Goal: Submit feedback/report problem

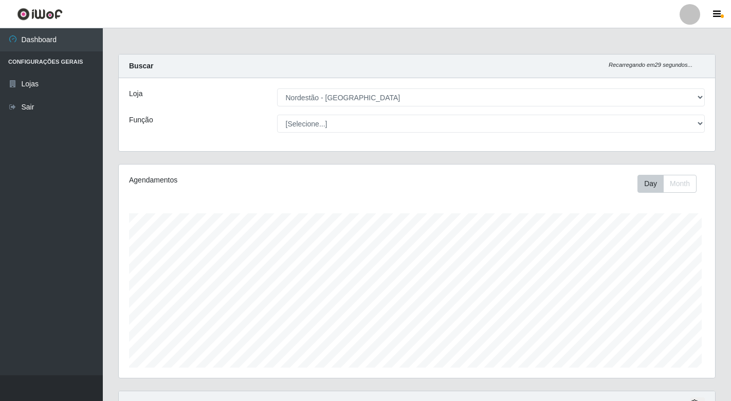
select select "454"
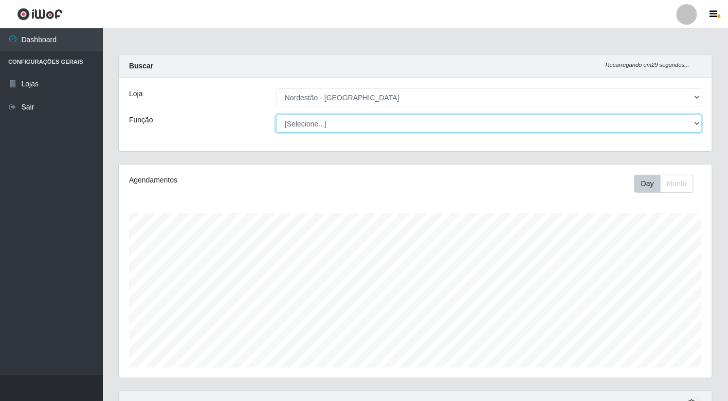
drag, startPoint x: 0, startPoint y: 0, endPoint x: 376, endPoint y: 126, distance: 396.5
click at [376, 126] on select "[Selecione...] Embalador Embalador + Embalador ++" at bounding box center [489, 124] width 426 height 18
select select "1"
click at [276, 115] on select "[Selecione...] Embalador Embalador + Embalador ++" at bounding box center [489, 124] width 426 height 18
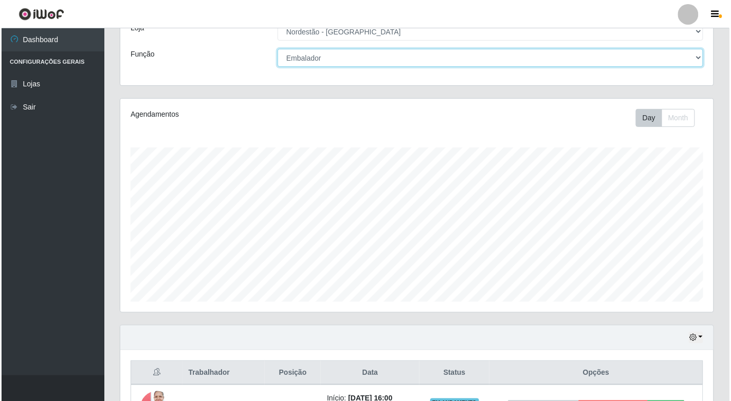
scroll to position [152, 0]
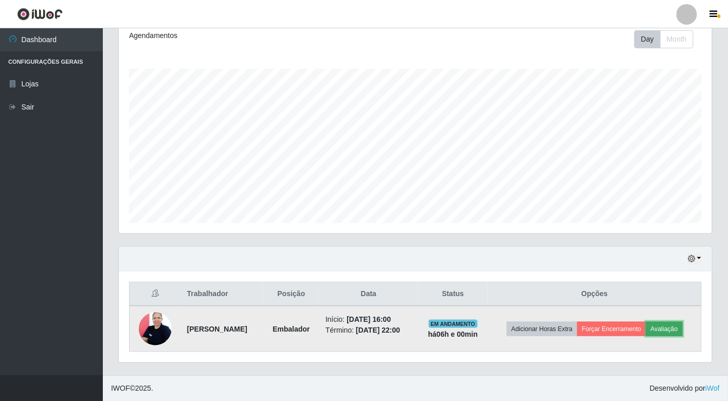
click at [646, 332] on button "Avaliação" at bounding box center [664, 329] width 37 height 14
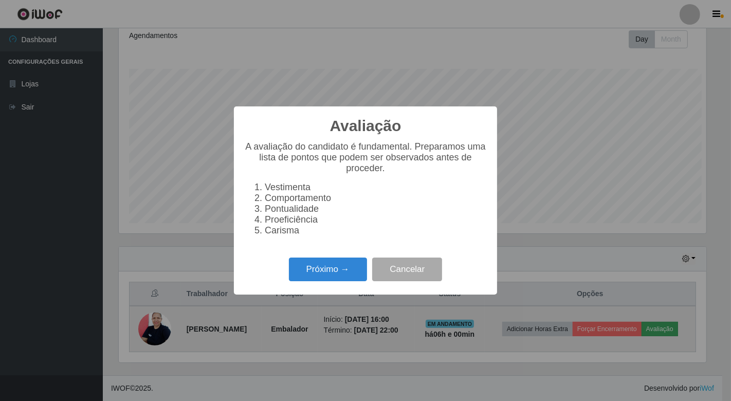
scroll to position [213, 587]
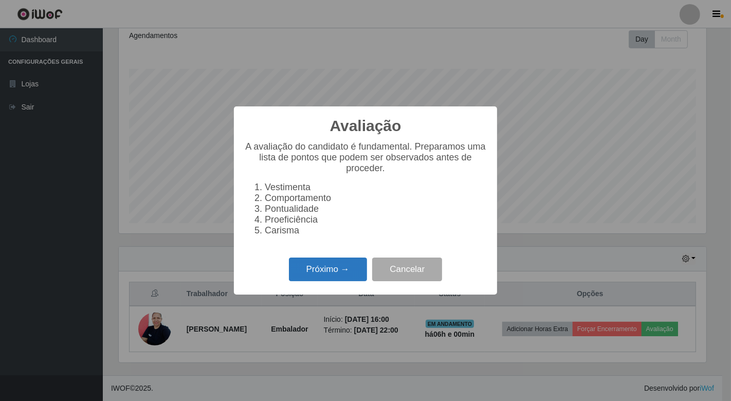
click at [332, 274] on button "Próximo →" at bounding box center [328, 270] width 78 height 24
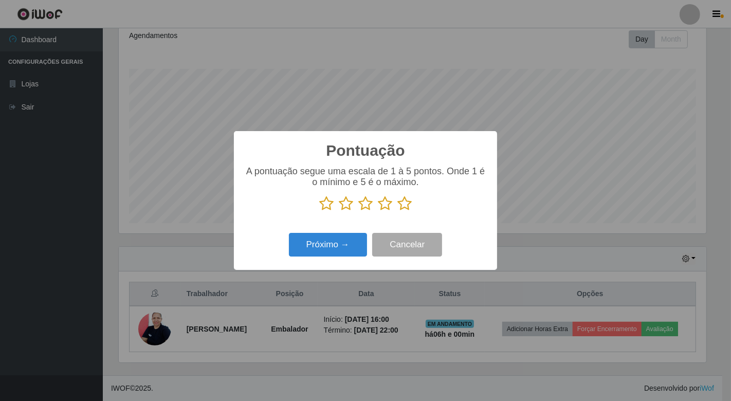
click at [407, 207] on icon at bounding box center [405, 203] width 14 height 15
click at [398, 211] on input "radio" at bounding box center [398, 211] width 0 height 0
click at [340, 245] on button "Próximo →" at bounding box center [328, 245] width 78 height 24
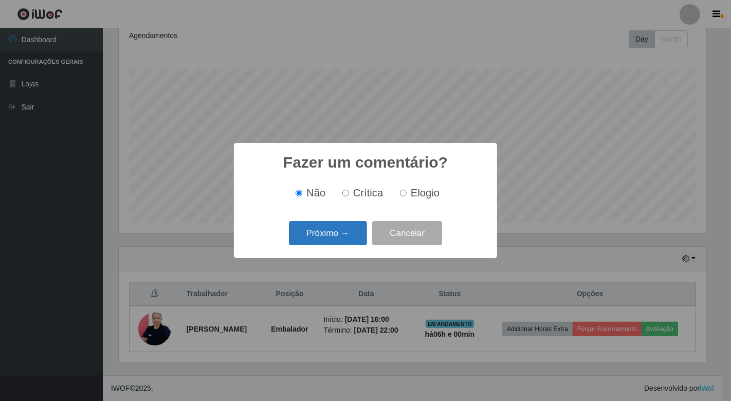
click at [351, 235] on button "Próximo →" at bounding box center [328, 233] width 78 height 24
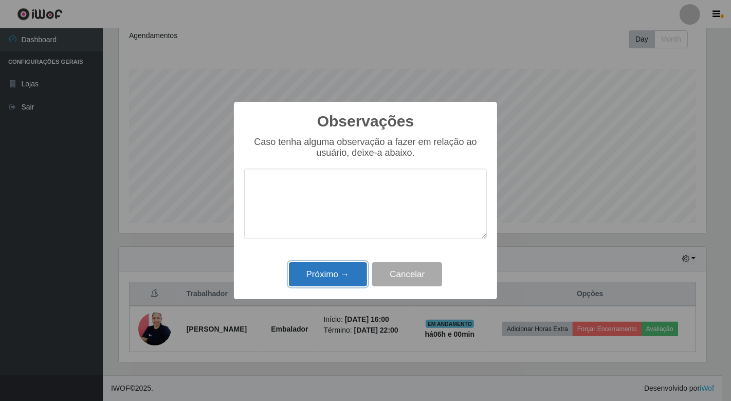
click at [332, 273] on button "Próximo →" at bounding box center [328, 274] width 78 height 24
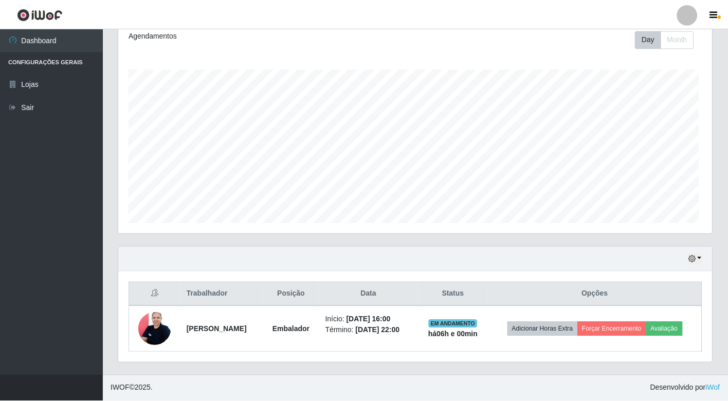
scroll to position [213, 593]
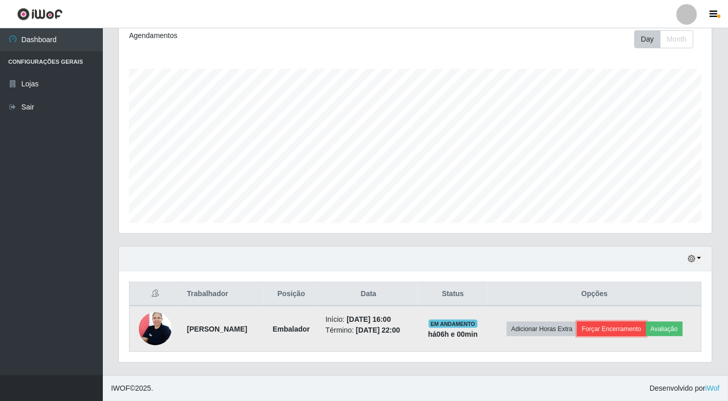
click at [639, 322] on button "Forçar Encerramento" at bounding box center [612, 329] width 69 height 14
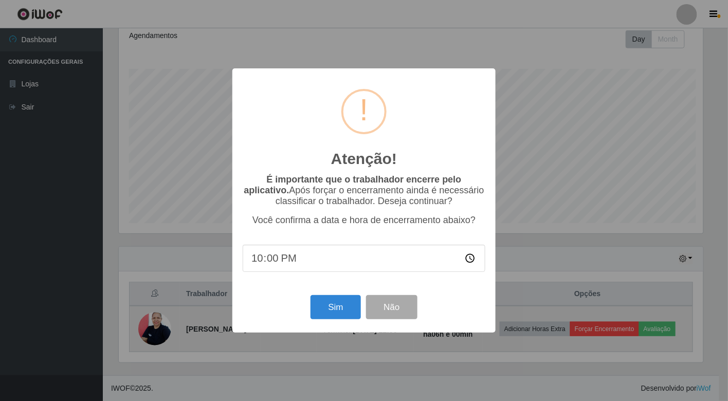
scroll to position [213, 587]
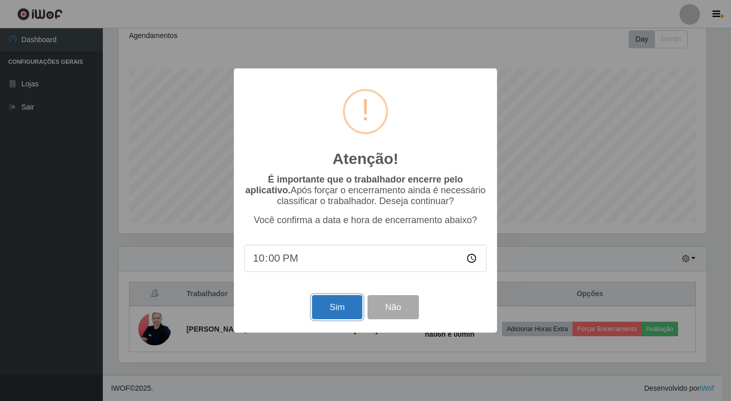
click at [347, 310] on button "Sim" at bounding box center [337, 307] width 50 height 24
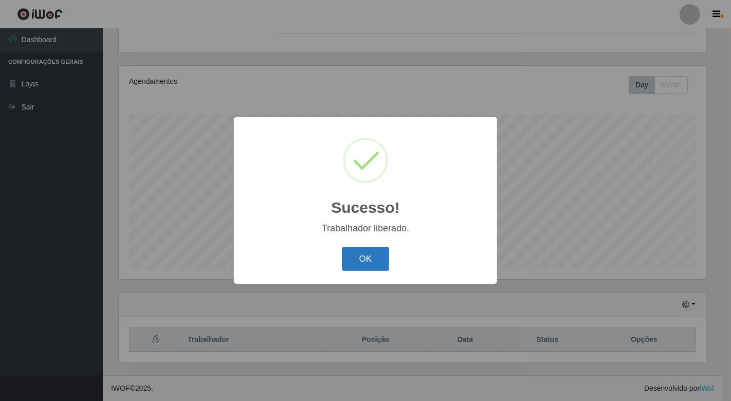
click at [369, 255] on button "OK" at bounding box center [366, 259] width 48 height 24
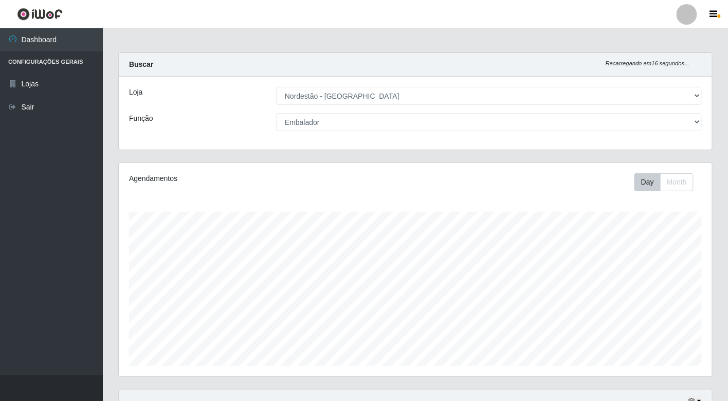
scroll to position [0, 0]
